Goal: Register for event/course

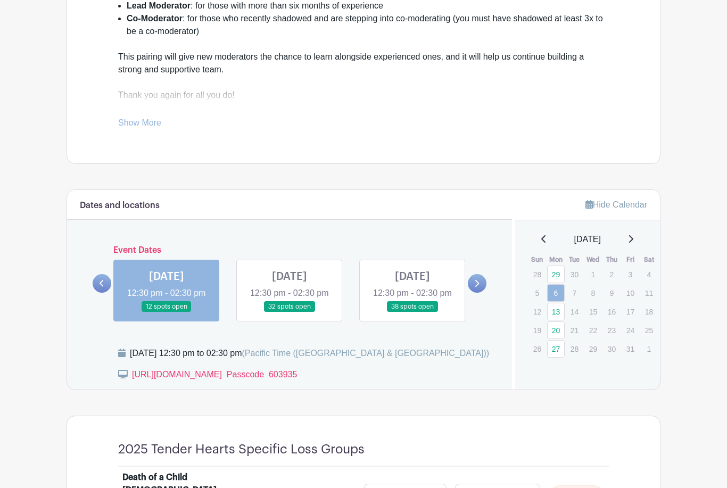
scroll to position [411, 0]
click at [555, 274] on link "29" at bounding box center [556, 274] width 18 height 18
click at [553, 270] on link "29" at bounding box center [556, 274] width 18 height 18
click at [541, 241] on icon at bounding box center [543, 238] width 4 height 7
click at [554, 272] on link "29" at bounding box center [556, 274] width 18 height 18
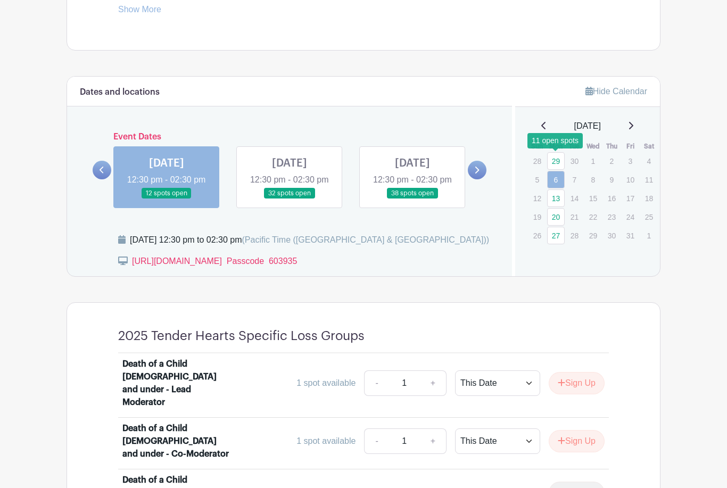
scroll to position [387, 0]
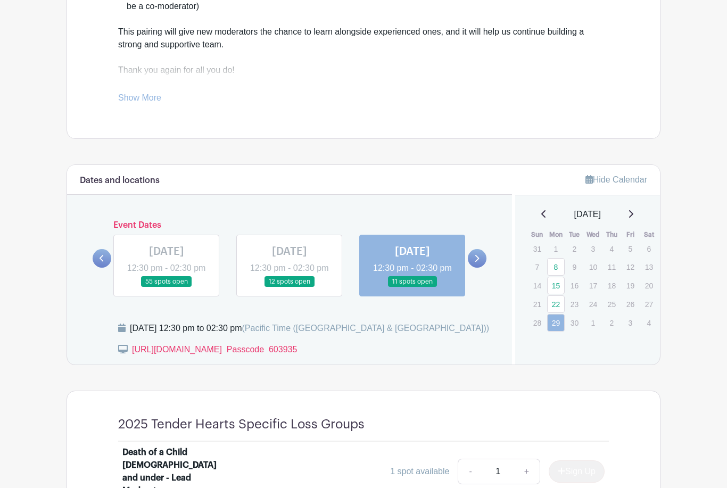
scroll to position [436, 0]
click at [633, 211] on icon at bounding box center [630, 214] width 5 height 9
click at [633, 218] on icon at bounding box center [630, 214] width 5 height 9
click at [486, 268] on link at bounding box center [477, 258] width 19 height 19
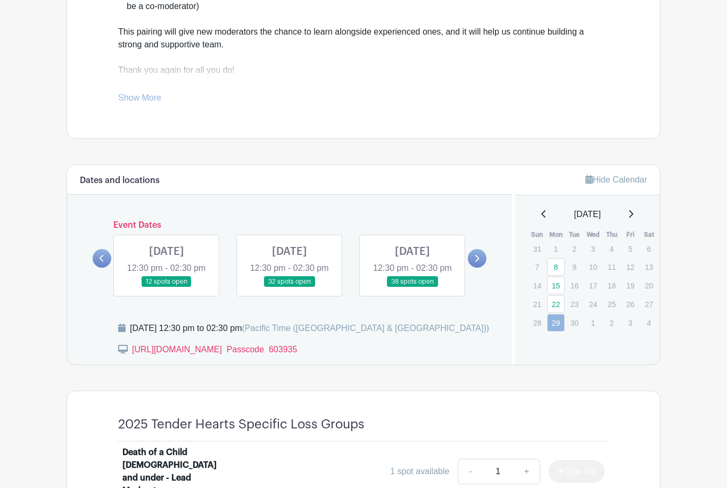
click at [289, 287] on link at bounding box center [289, 287] width 0 height 0
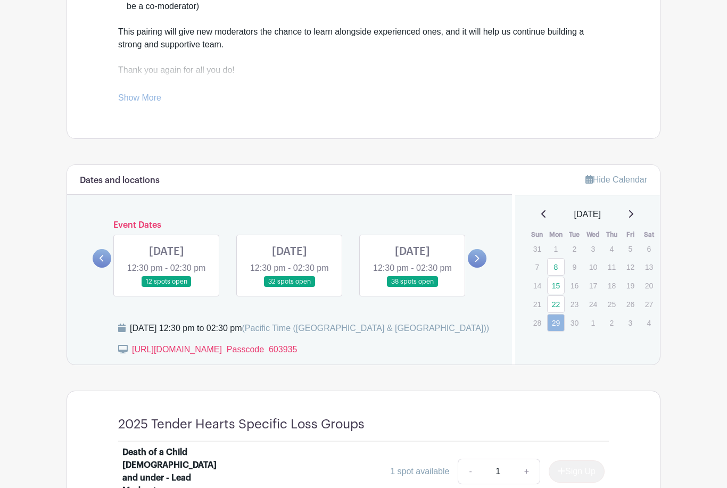
click at [289, 287] on link at bounding box center [289, 287] width 0 height 0
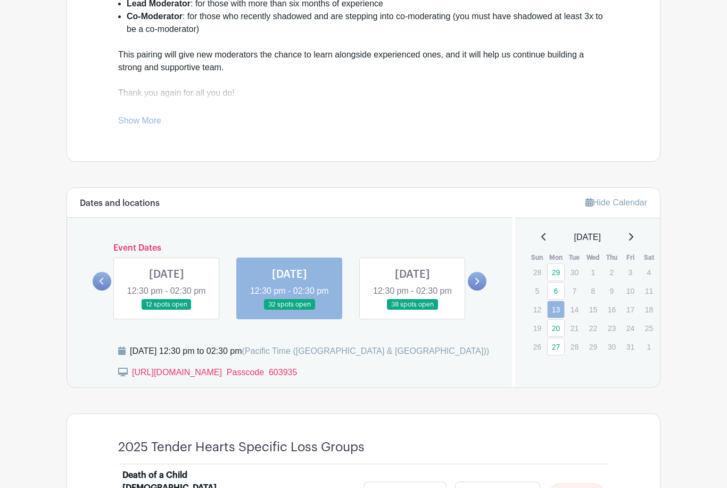
click at [101, 285] on icon at bounding box center [101, 282] width 5 height 8
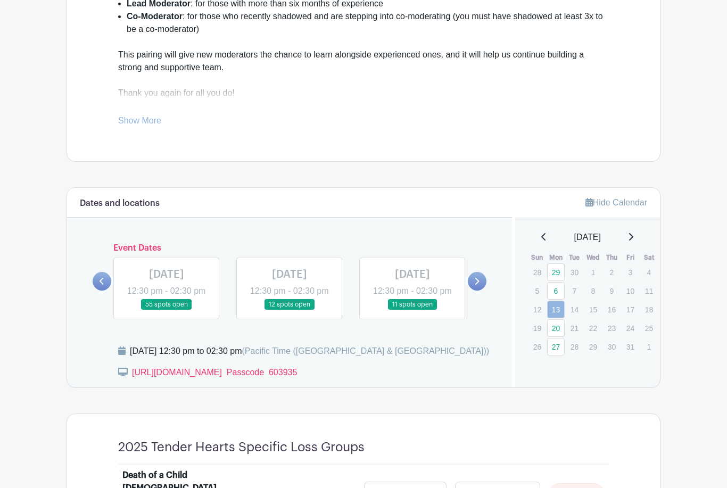
scroll to position [413, 0]
click at [289, 310] on link at bounding box center [289, 310] width 0 height 0
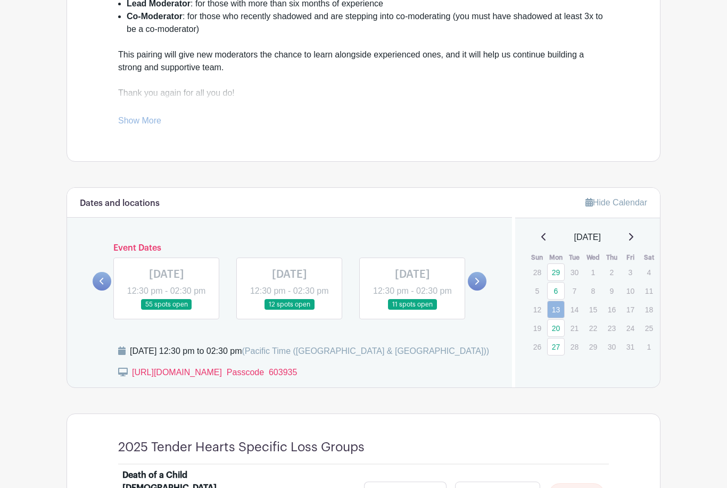
click at [289, 310] on link at bounding box center [289, 310] width 0 height 0
